Goal: Information Seeking & Learning: Understand process/instructions

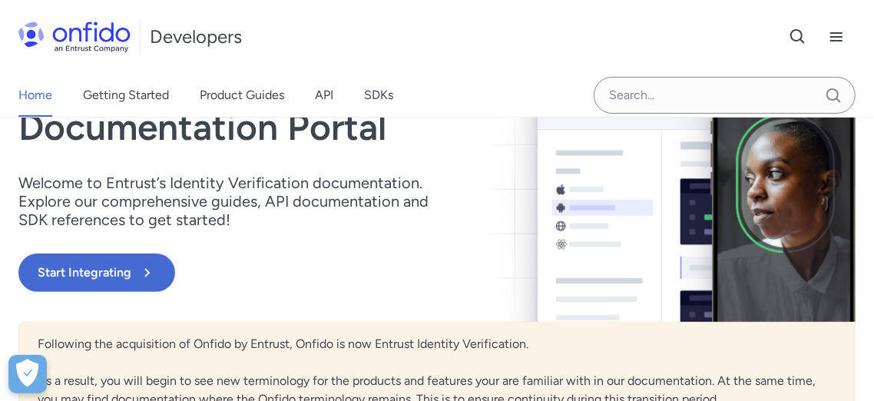
scroll to position [171, 0]
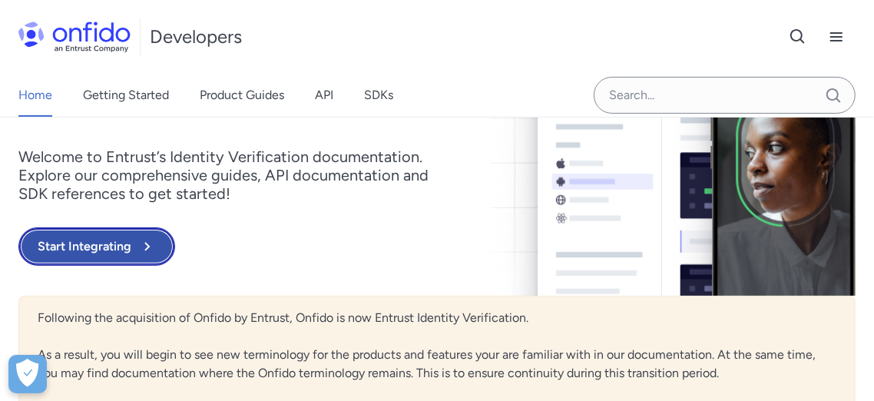
click at [144, 253] on icon at bounding box center [147, 246] width 18 height 18
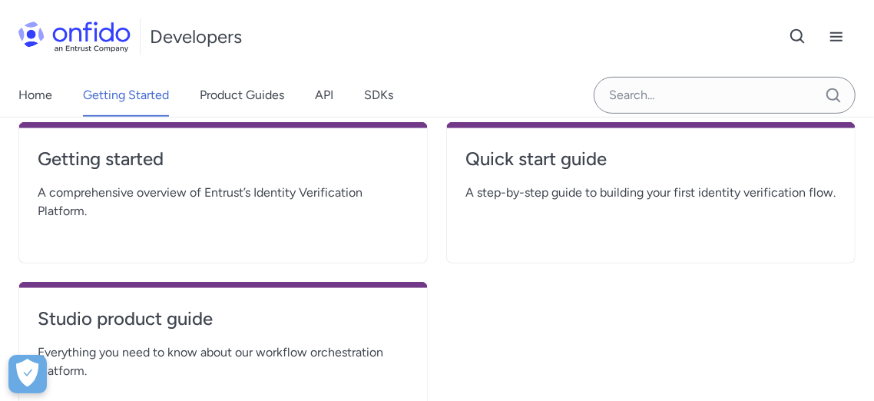
scroll to position [341, 0]
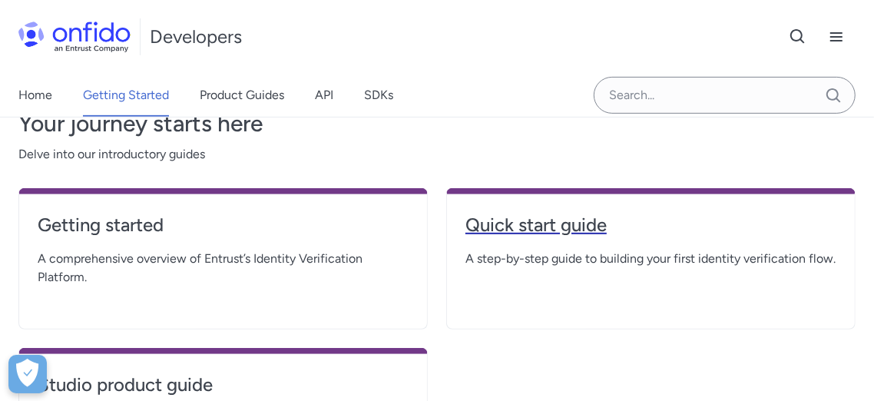
click at [553, 228] on h4 "Quick start guide" at bounding box center [651, 225] width 371 height 25
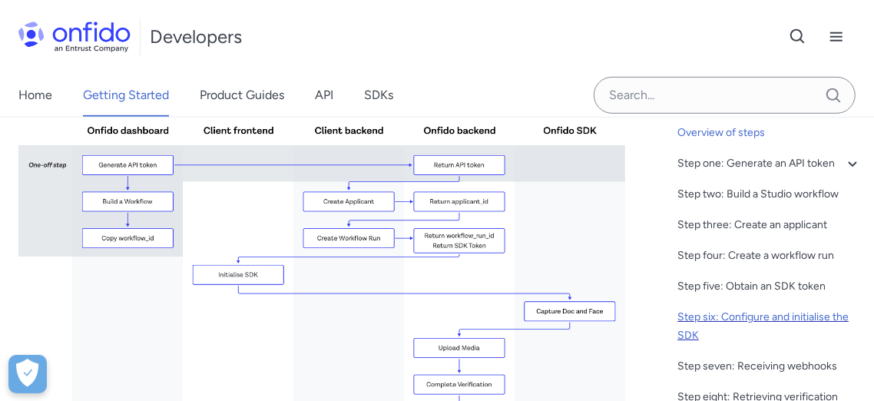
scroll to position [171, 0]
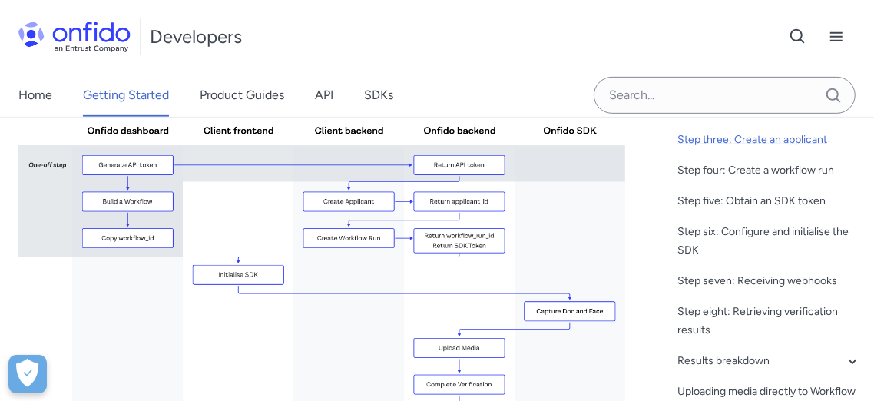
click at [794, 149] on div "Step three: Create an applicant" at bounding box center [770, 140] width 184 height 18
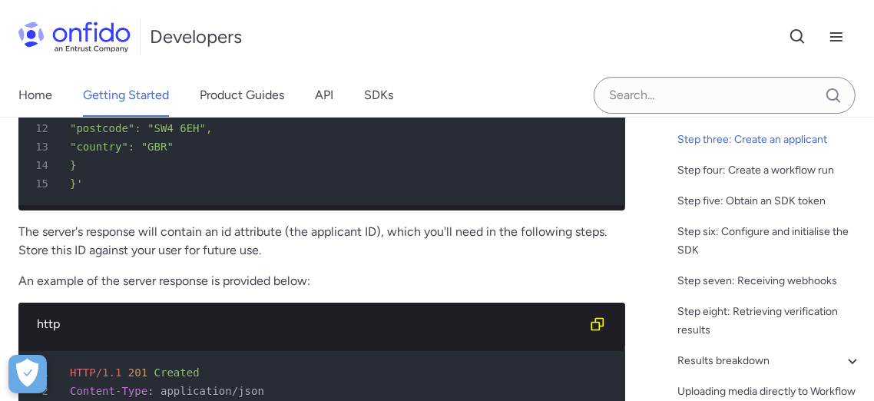
scroll to position [3080, 0]
